Goal: Information Seeking & Learning: Learn about a topic

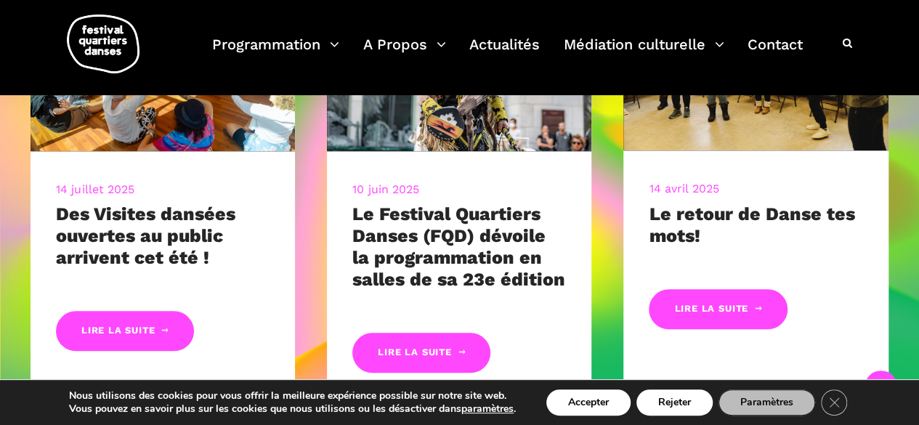
scroll to position [657, 0]
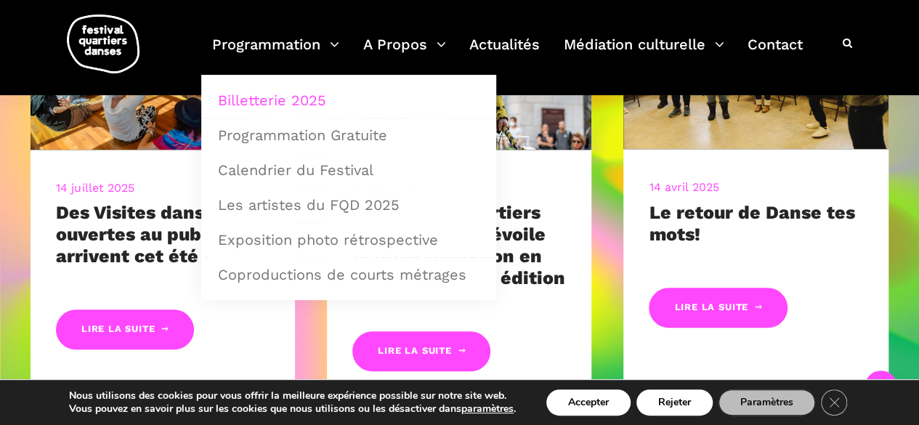
click at [291, 100] on link "Billetterie 2025" at bounding box center [348, 100] width 279 height 33
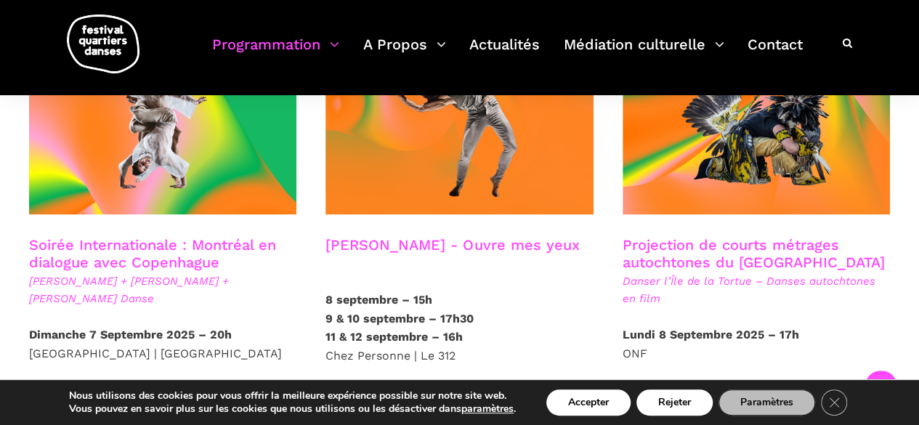
scroll to position [867, 0]
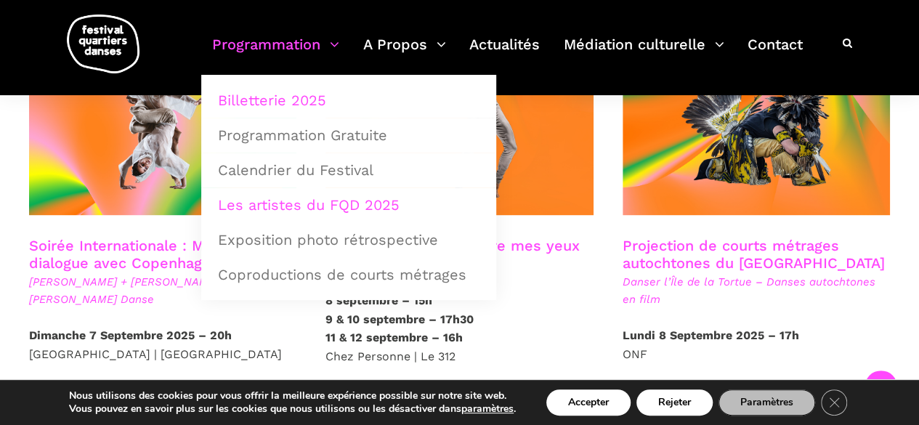
click at [298, 204] on link "Les artistes du FQD 2025" at bounding box center [348, 204] width 279 height 33
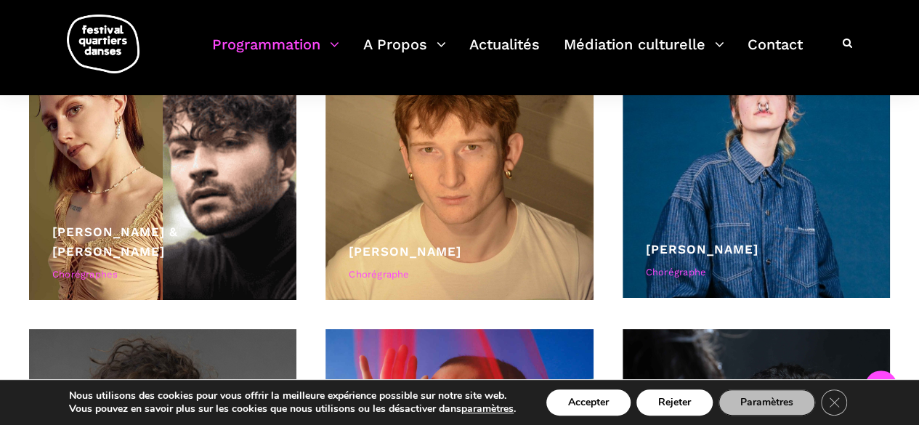
scroll to position [4546, 0]
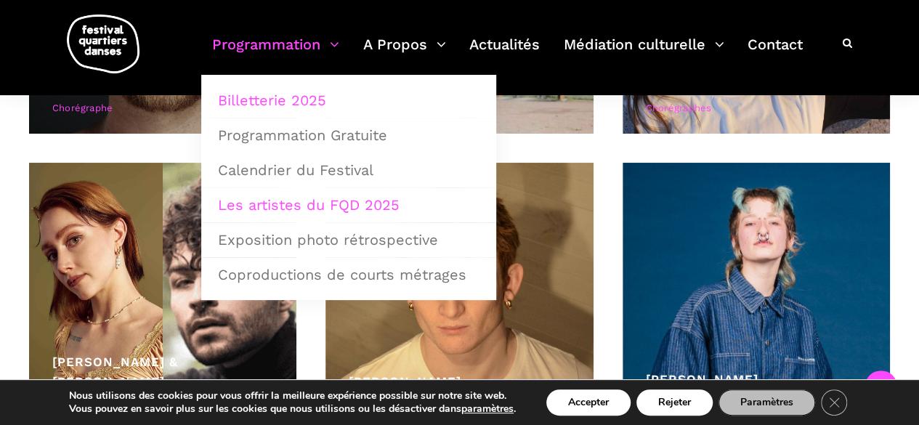
click at [295, 100] on link "Billetterie 2025" at bounding box center [348, 100] width 279 height 33
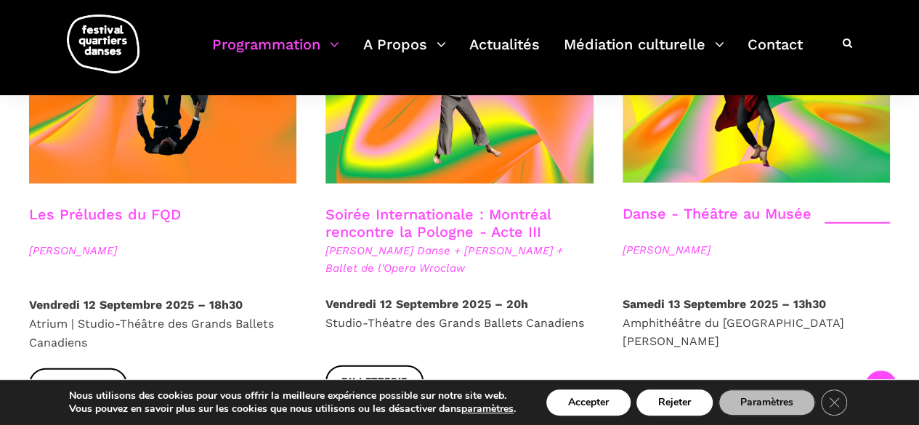
scroll to position [1741, 0]
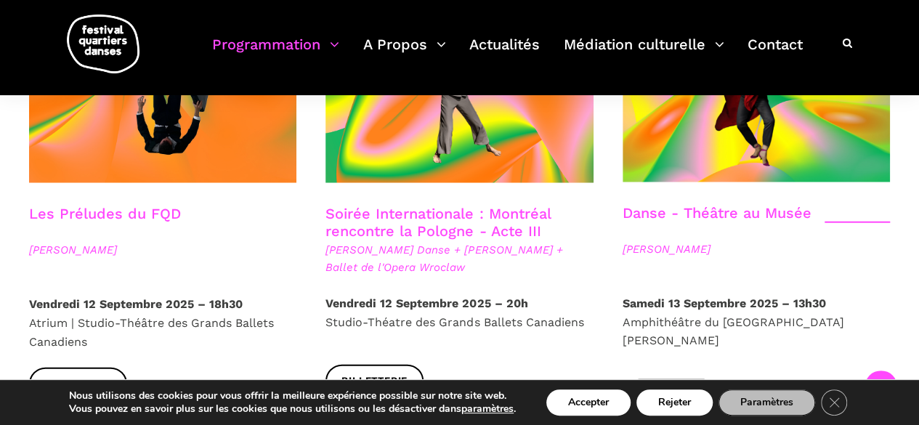
click at [378, 205] on link "Soirée Internationale : Montréal rencontre la Pologne - Acte III" at bounding box center [437, 222] width 224 height 35
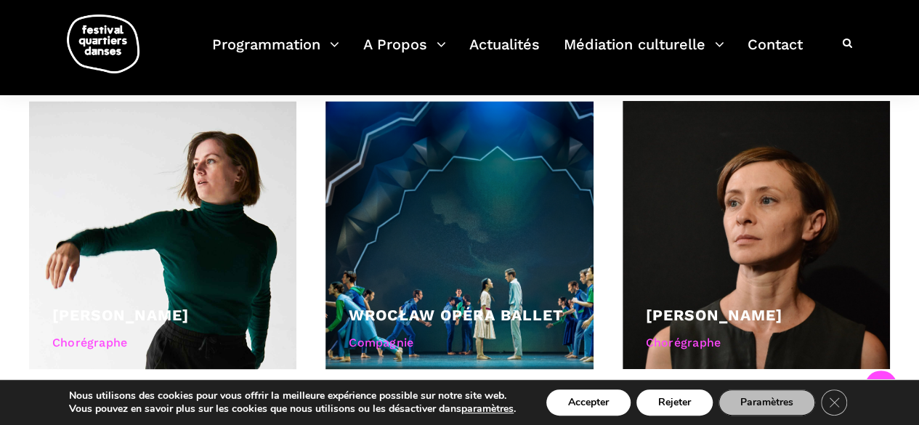
scroll to position [1116, 0]
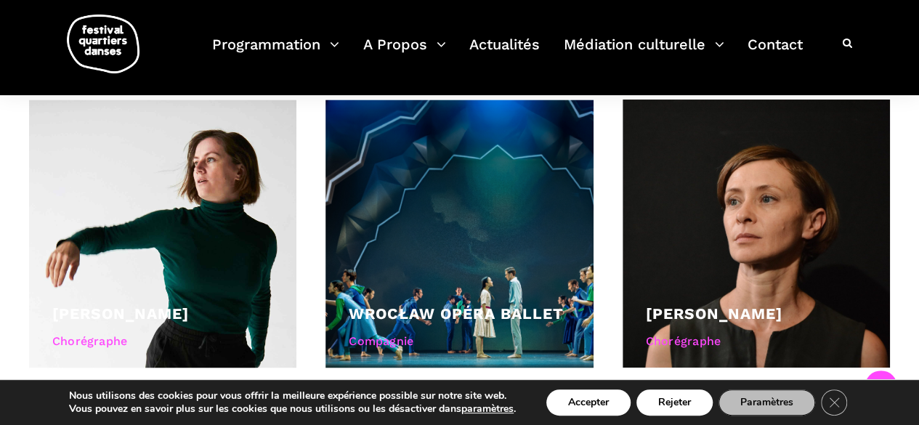
click at [378, 177] on div at bounding box center [458, 233] width 267 height 267
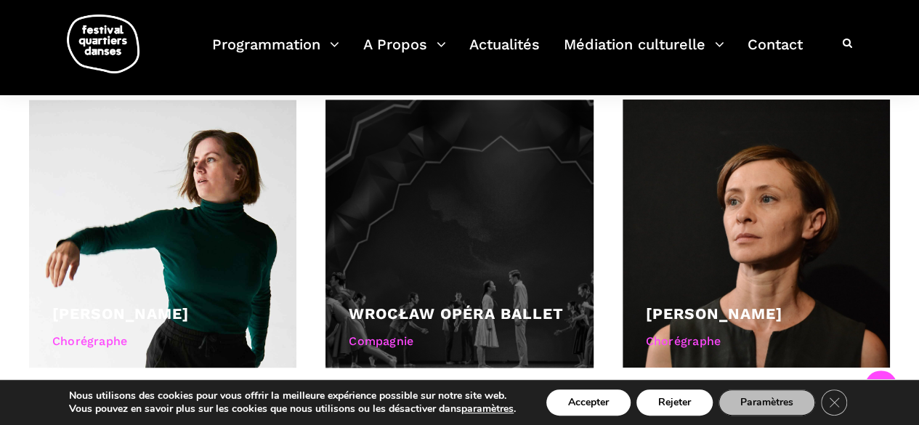
click at [426, 307] on link "Wrocław Opéra Ballet" at bounding box center [456, 313] width 214 height 18
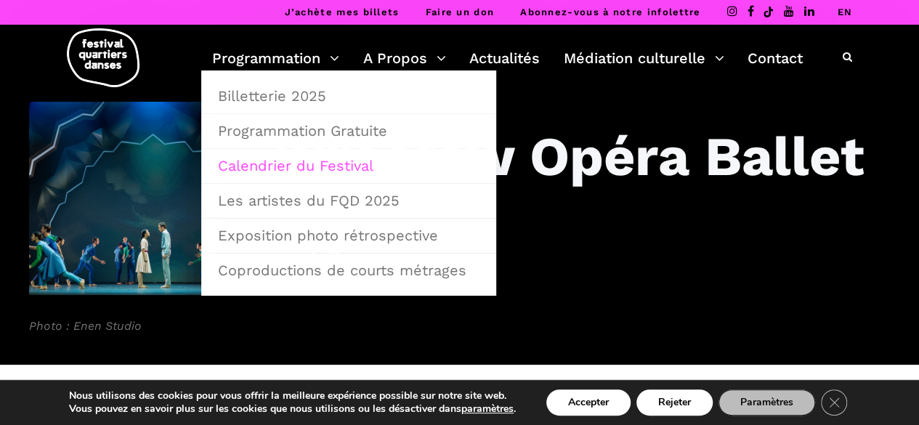
click at [312, 163] on link "Calendrier du Festival" at bounding box center [348, 165] width 279 height 33
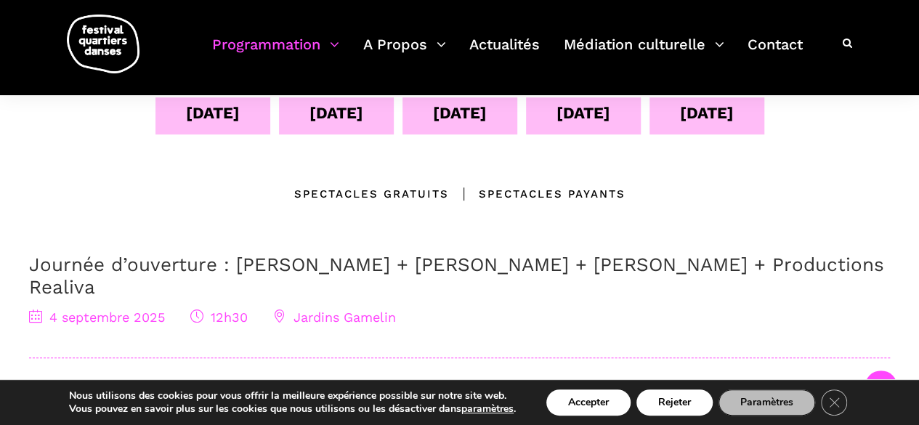
scroll to position [340, 0]
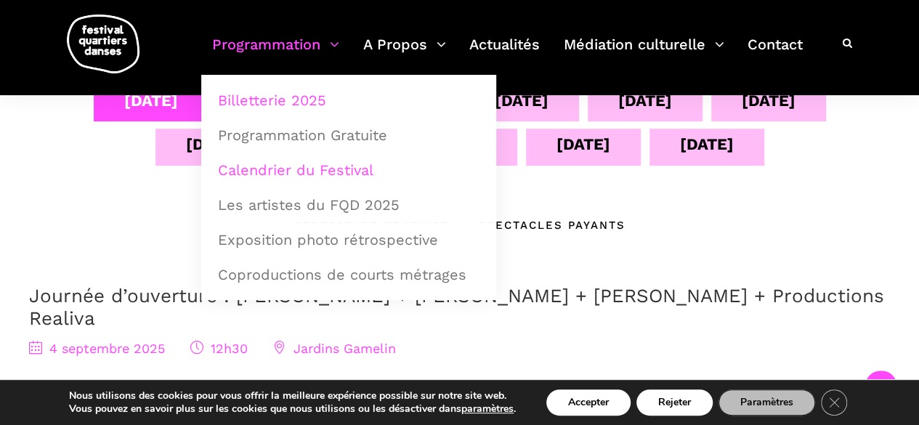
click at [313, 95] on link "Billetterie 2025" at bounding box center [348, 100] width 279 height 33
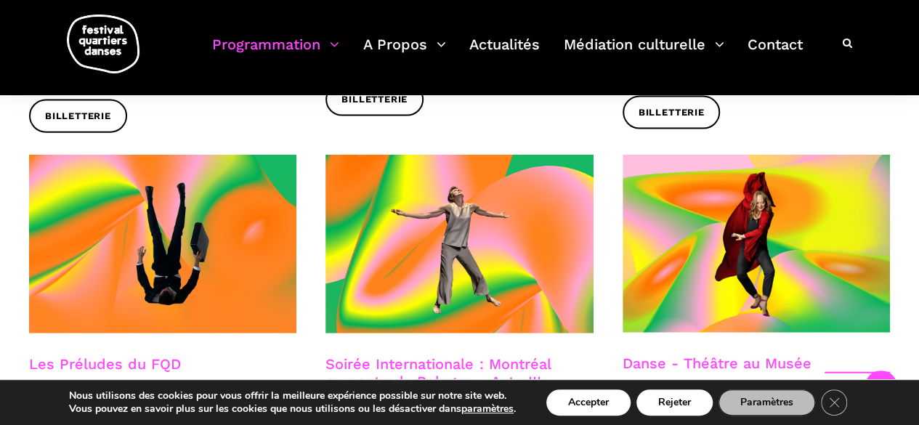
scroll to position [1591, 0]
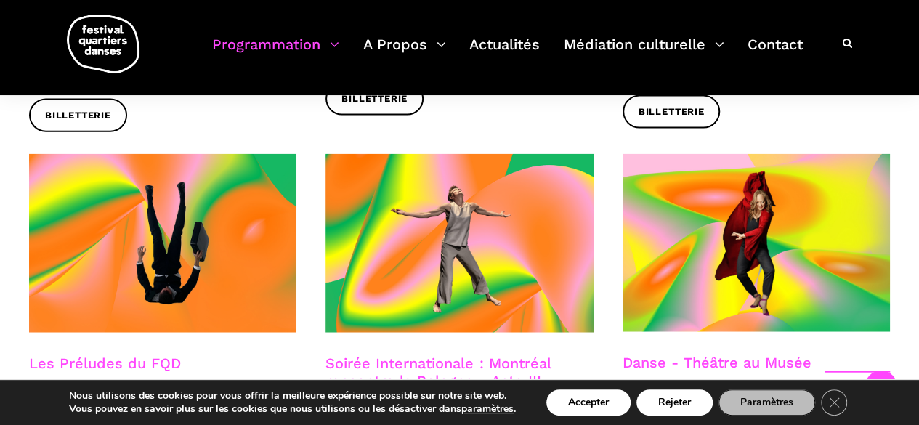
click at [410, 354] on link "Soirée Internationale : Montréal rencontre la Pologne - Acte III" at bounding box center [437, 371] width 224 height 35
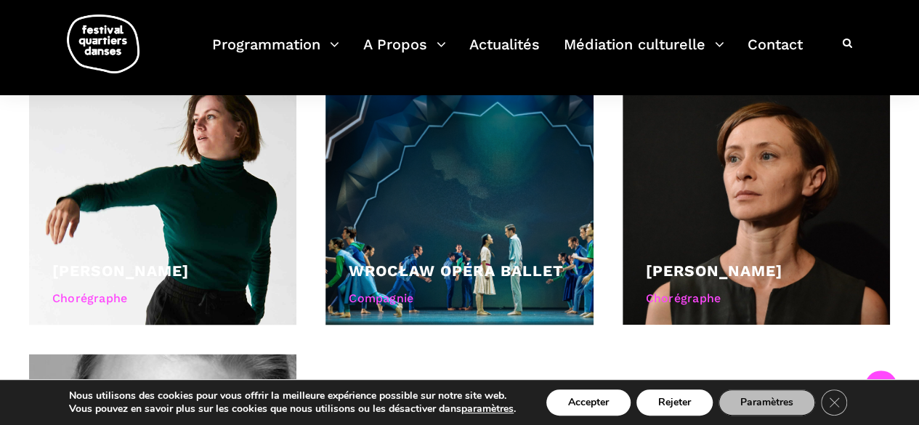
scroll to position [1157, 0]
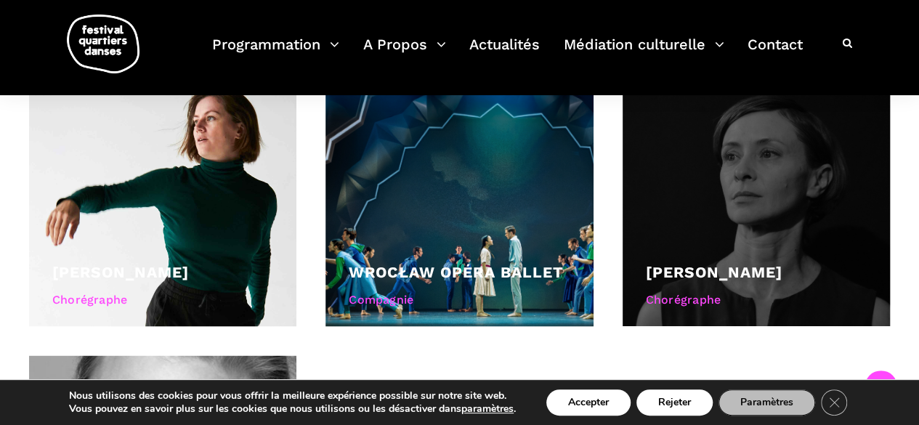
click at [716, 213] on div at bounding box center [756, 191] width 267 height 267
click at [721, 271] on link "[PERSON_NAME]" at bounding box center [714, 271] width 137 height 18
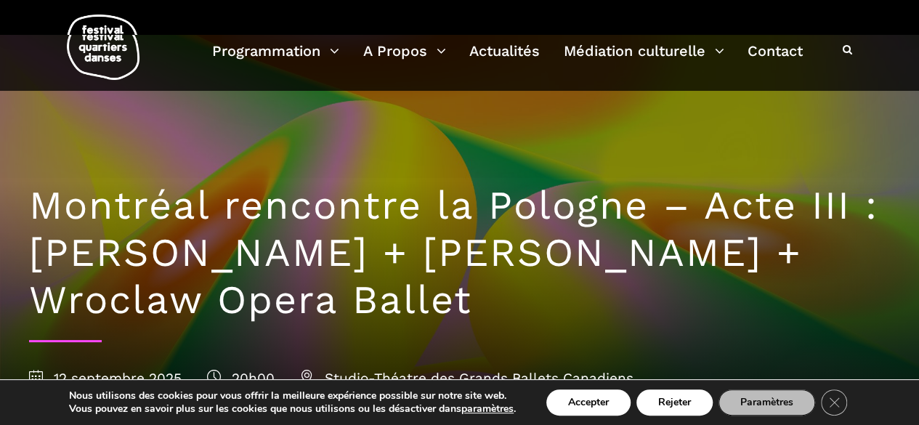
scroll to position [0, 0]
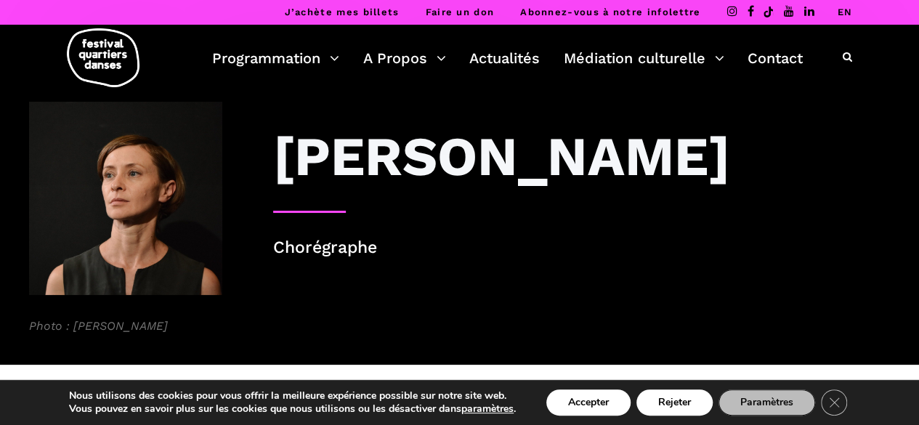
scroll to position [2, 0]
